Goal: Task Accomplishment & Management: Use online tool/utility

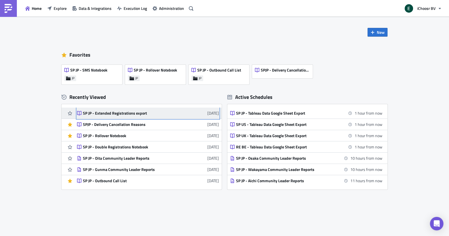
click at [129, 112] on div "SP JP - Extended Registrations export" at bounding box center [132, 113] width 98 height 5
click at [133, 114] on div "SP JP - Extended Registrations export" at bounding box center [132, 113] width 98 height 5
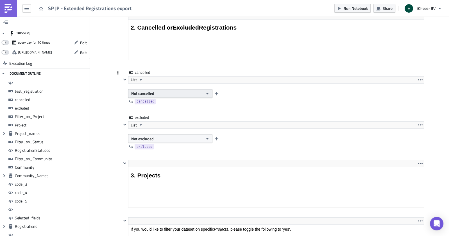
click at [151, 91] on span "Not cancelled" at bounding box center [142, 93] width 23 height 6
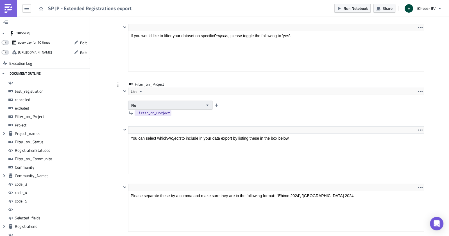
click at [139, 101] on button "No" at bounding box center [170, 105] width 84 height 9
click at [137, 109] on div "Yes" at bounding box center [155, 111] width 47 height 6
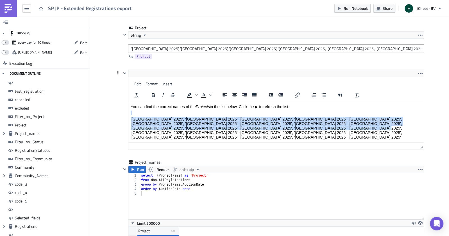
drag, startPoint x: 242, startPoint y: 130, endPoint x: 155, endPoint y: 111, distance: 88.8
click at [155, 111] on body "You can find the correct names of the Projects in the list below. Click the ▶ t…" at bounding box center [276, 127] width 291 height 47
click at [237, 131] on body "You can find the correct names of the Projects in the list below. Click the ▶ t…" at bounding box center [276, 127] width 291 height 47
drag, startPoint x: 239, startPoint y: 128, endPoint x: 256, endPoint y: 217, distance: 90.2
click at [129, 120] on html "You can find the correct names of the Projects in the list below. Click the ▶ t…" at bounding box center [277, 128] width 296 height 52
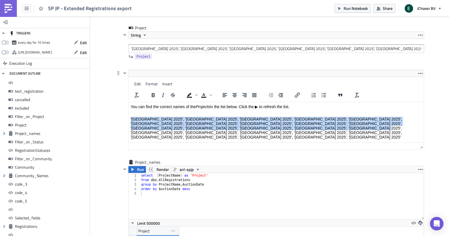
copy p "'[GEOGRAPHIC_DATA] 2025', '[GEOGRAPHIC_DATA] 2025', '[GEOGRAPHIC_DATA] 2025', '…"
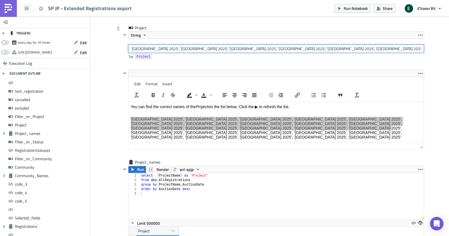
click at [174, 44] on input "'[GEOGRAPHIC_DATA] 2025', '[GEOGRAPHIC_DATA] 2025', '[GEOGRAPHIC_DATA] 2025', '…" at bounding box center [276, 48] width 296 height 8
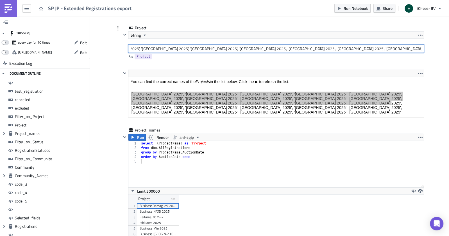
paste input ","
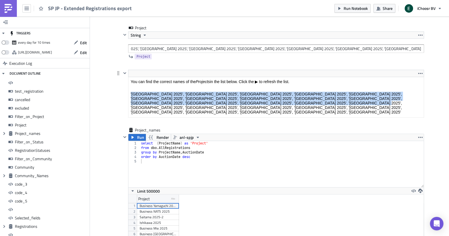
click at [189, 92] on body "You can find the correct names of the Projects in the list below. Click the ▶ t…" at bounding box center [276, 102] width 291 height 47
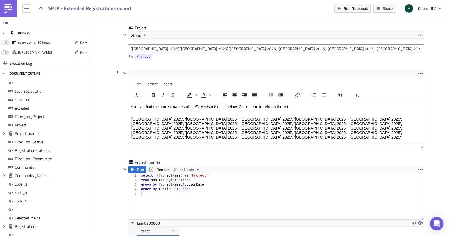
click at [189, 117] on body "You can find the correct names of the Projects in the list below. Click the ▶ t…" at bounding box center [276, 127] width 291 height 47
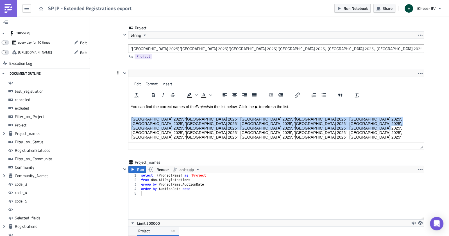
click at [176, 147] on p "'[GEOGRAPHIC_DATA] 2025-2', 'Aichi 2025-2', '[GEOGRAPHIC_DATA] 2025-2'" at bounding box center [276, 149] width 291 height 4
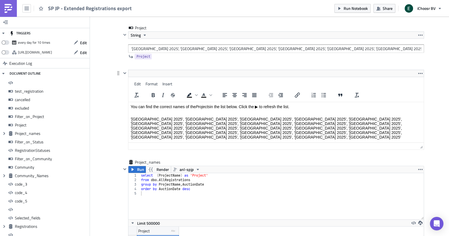
click at [176, 147] on p "'[GEOGRAPHIC_DATA] 2025-2', 'Aichi 2025-2', '[GEOGRAPHIC_DATA] 2025-2'" at bounding box center [276, 149] width 291 height 4
copy p "'[GEOGRAPHIC_DATA] 2025-2', 'Aichi 2025-2', '[GEOGRAPHIC_DATA] 2025-2'"
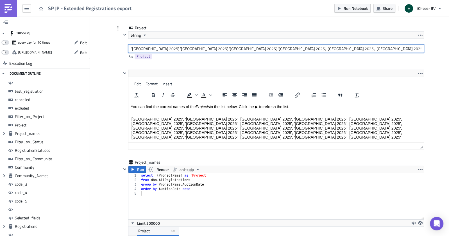
click at [406, 45] on input "'[GEOGRAPHIC_DATA] 2025', '[GEOGRAPHIC_DATA] 2025', '[GEOGRAPHIC_DATA] 2025', '…" at bounding box center [276, 48] width 296 height 8
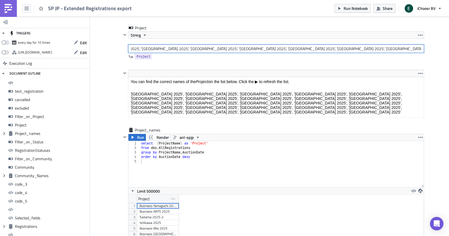
type input "'[GEOGRAPHIC_DATA] 2025', '[GEOGRAPHIC_DATA] 2025', '[GEOGRAPHIC_DATA] 2025', '…"
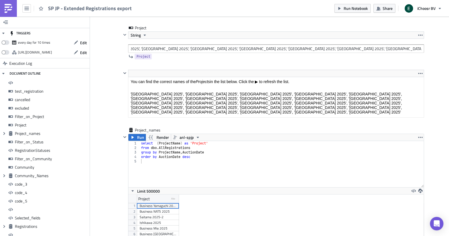
click at [139, 134] on span "Run" at bounding box center [140, 137] width 7 height 7
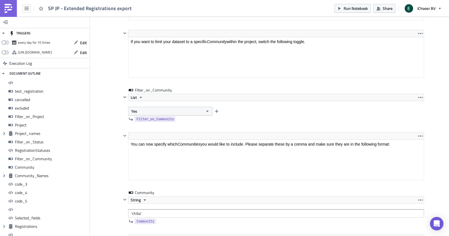
scroll to position [1984, 0]
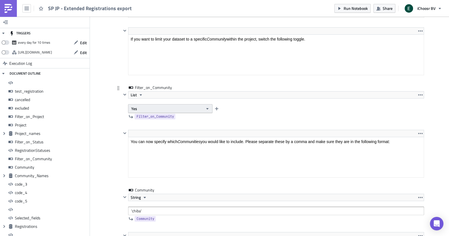
click at [145, 104] on button "Yes" at bounding box center [170, 108] width 84 height 9
click at [140, 118] on div "No" at bounding box center [155, 119] width 47 height 6
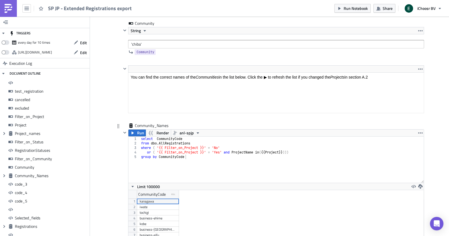
scroll to position [2162, 0]
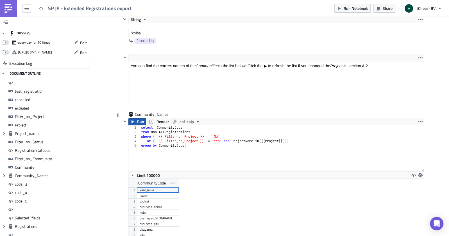
click at [141, 118] on span "Run" at bounding box center [140, 121] width 7 height 7
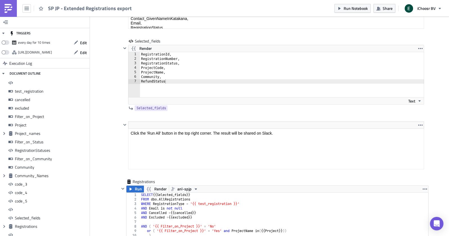
scroll to position [4520, 0]
click at [166, 60] on div "RegistrationId, RegistrationNumber, RegistrationStatus, ProjectCode, ProjectNam…" at bounding box center [282, 79] width 284 height 54
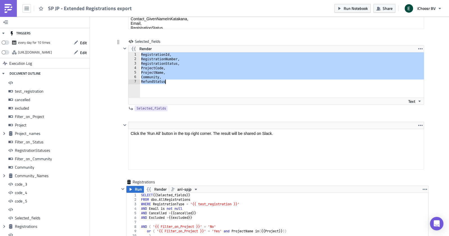
paste textarea "Payment"
type textarea "PaymentStatus"
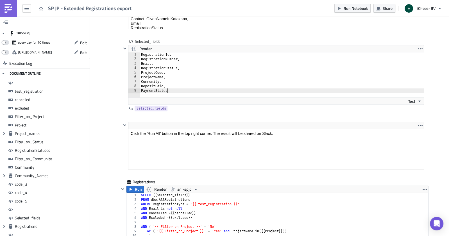
click at [135, 186] on span "Run" at bounding box center [138, 189] width 7 height 7
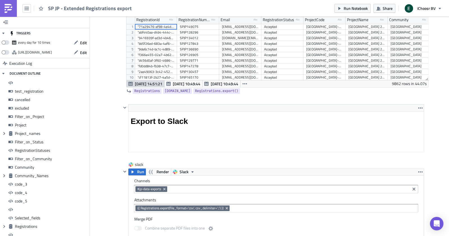
scroll to position [4751, 0]
click at [139, 168] on span "Run" at bounding box center [140, 171] width 7 height 7
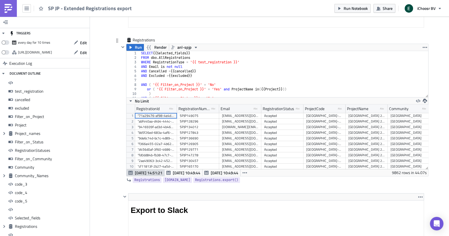
scroll to position [4649, 0]
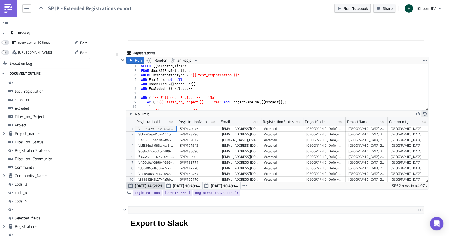
click at [424, 111] on icon "button" at bounding box center [425, 113] width 4 height 4
click at [400, 82] on div "XLSX" at bounding box center [403, 80] width 44 height 6
